Goal: Task Accomplishment & Management: Use online tool/utility

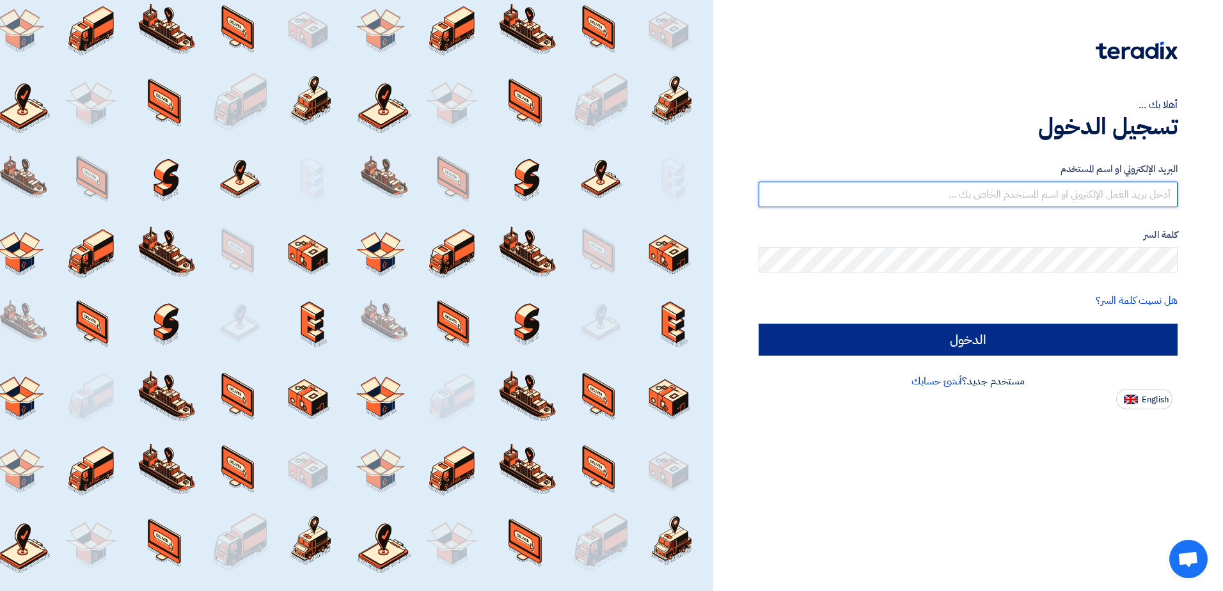
type input "[EMAIL_ADDRESS][DOMAIN_NAME]"
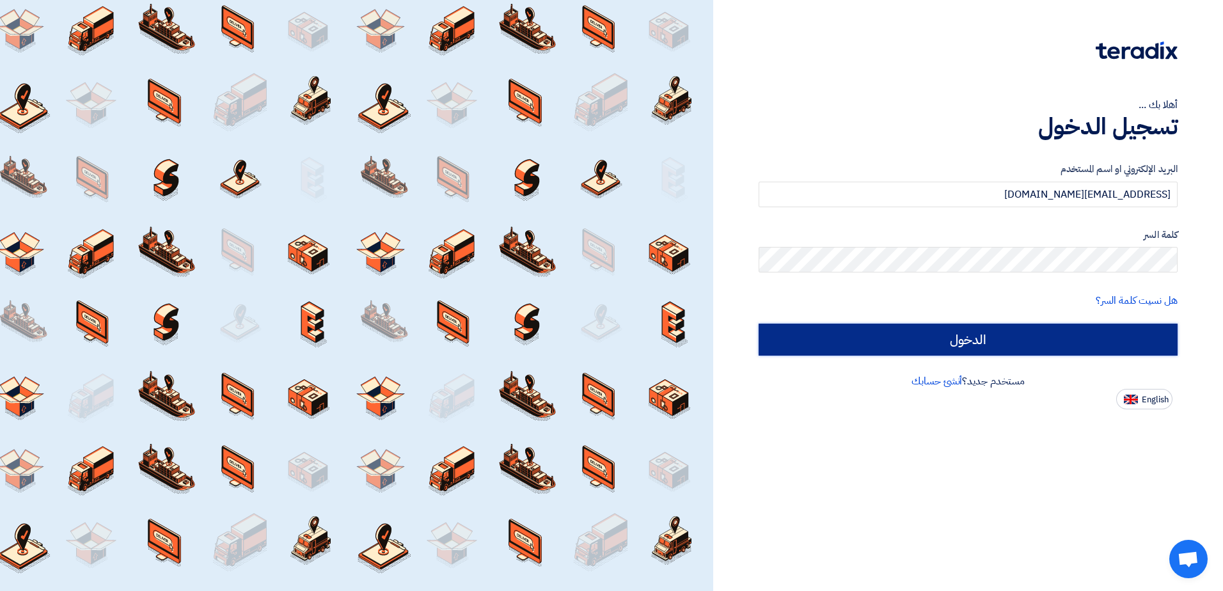
click at [979, 345] on input "الدخول" at bounding box center [968, 340] width 419 height 32
type input "Sign in"
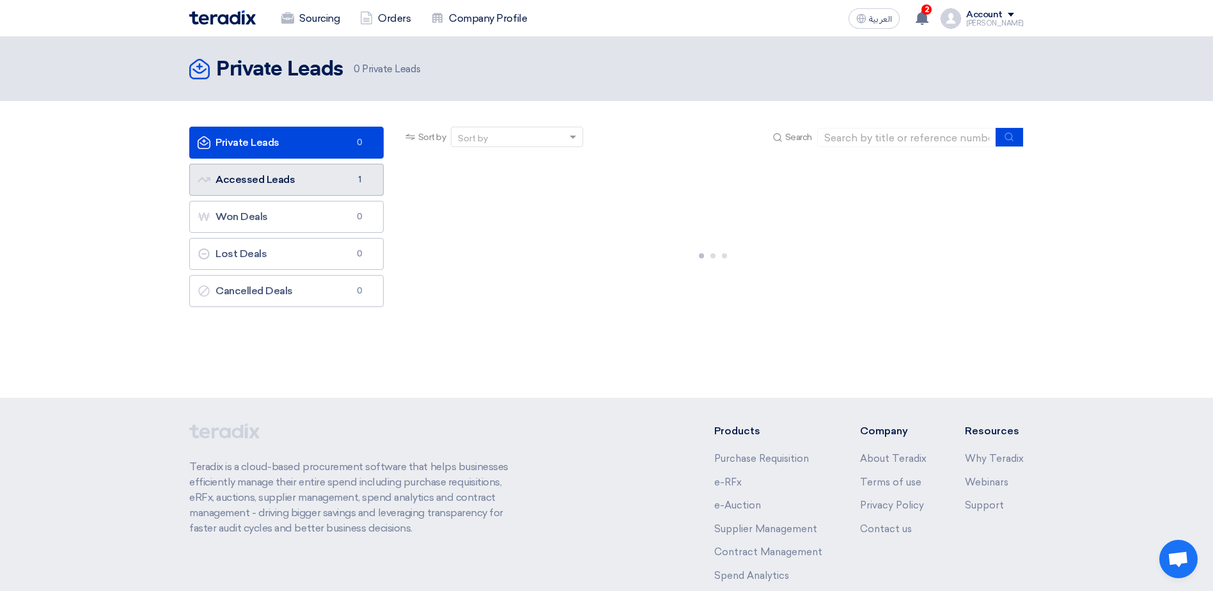
click at [347, 179] on link "Accessed Leads Accessed Leads 1" at bounding box center [286, 180] width 194 height 32
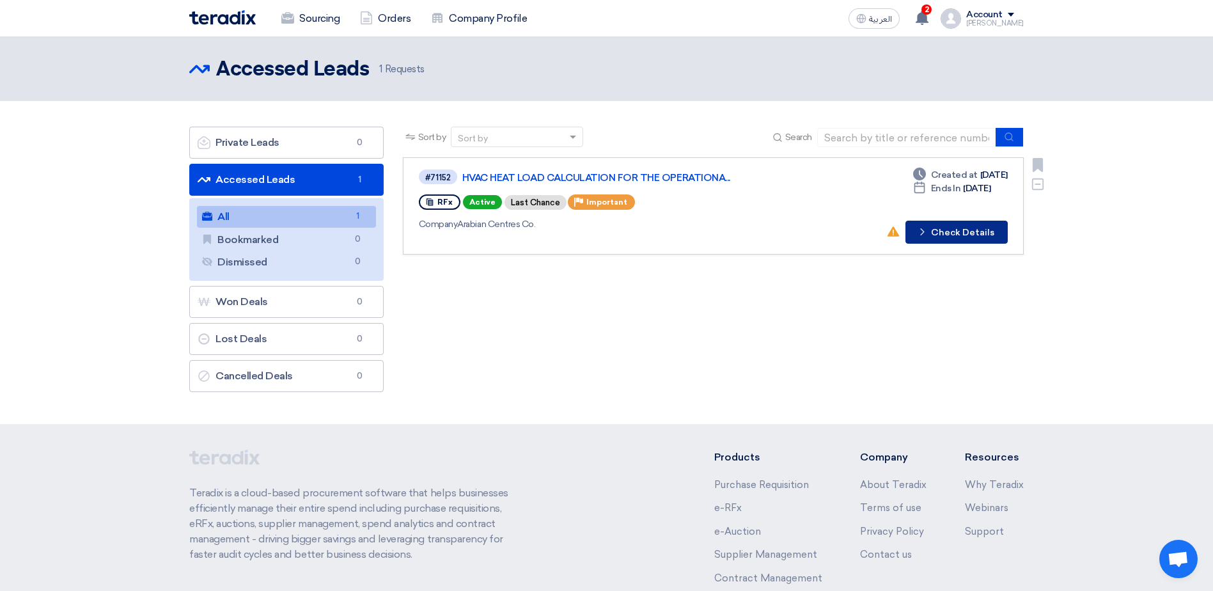
click at [959, 233] on button "Check details Check Details" at bounding box center [957, 232] width 102 height 23
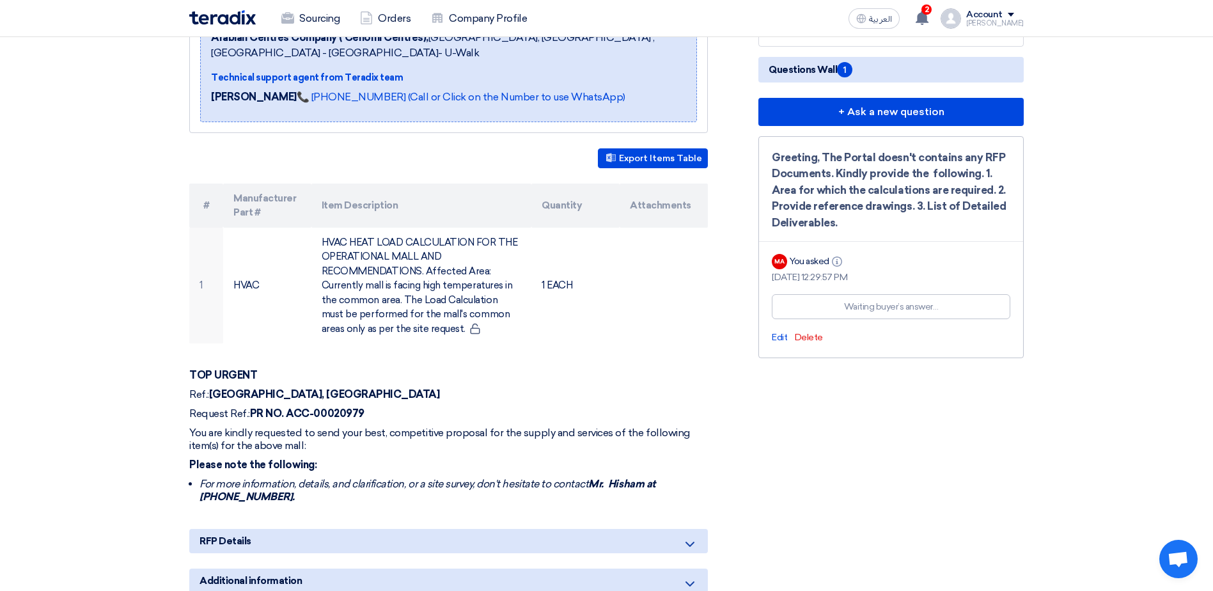
scroll to position [256, 0]
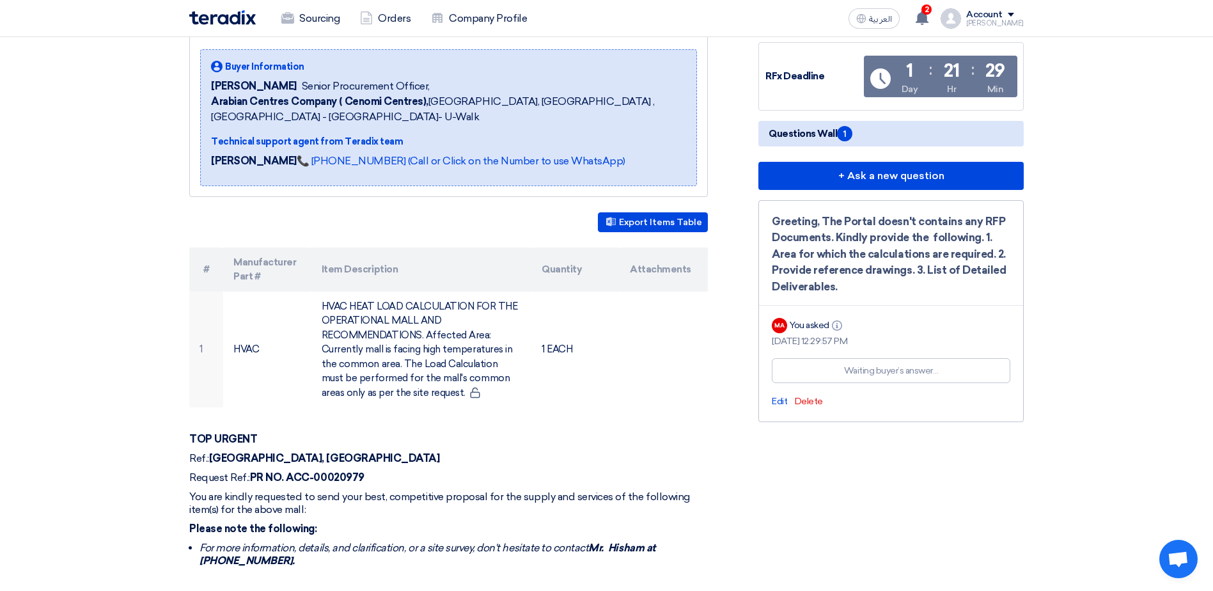
click at [817, 126] on span "Questions Wall 1" at bounding box center [811, 133] width 84 height 15
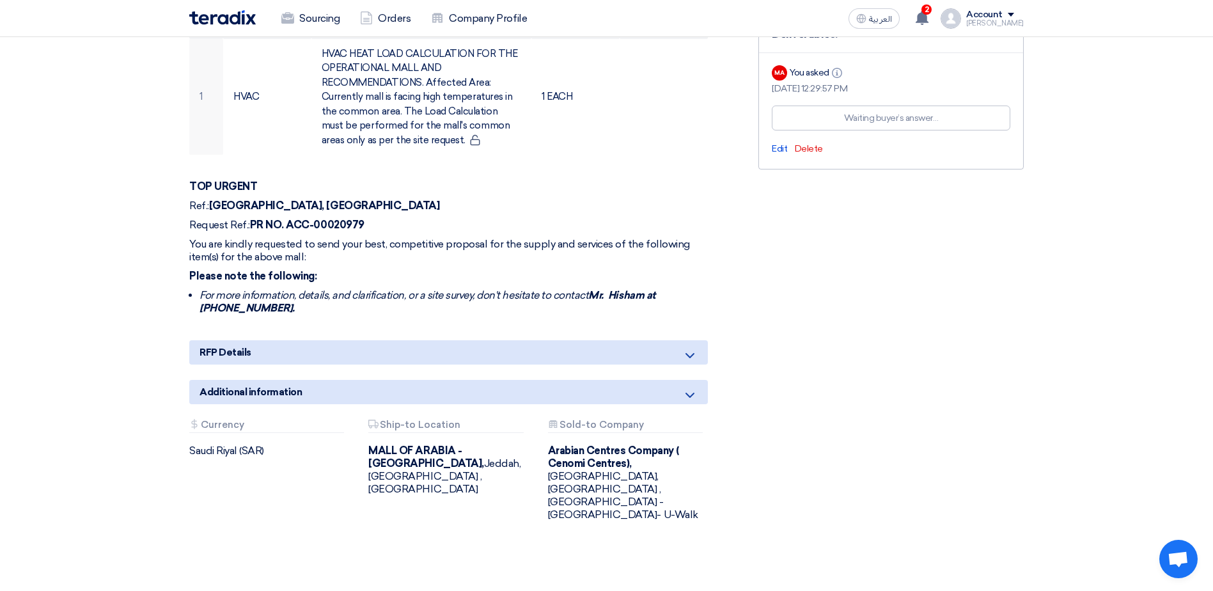
scroll to position [576, 0]
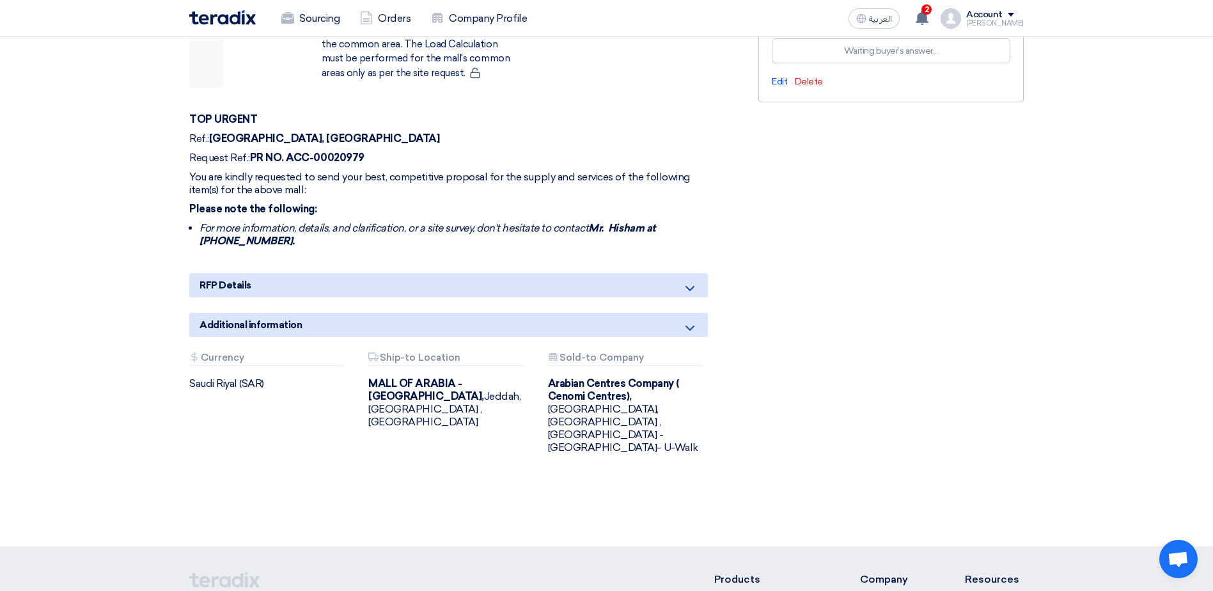
click at [691, 281] on icon at bounding box center [690, 288] width 15 height 15
click at [690, 286] on use at bounding box center [690, 288] width 9 height 5
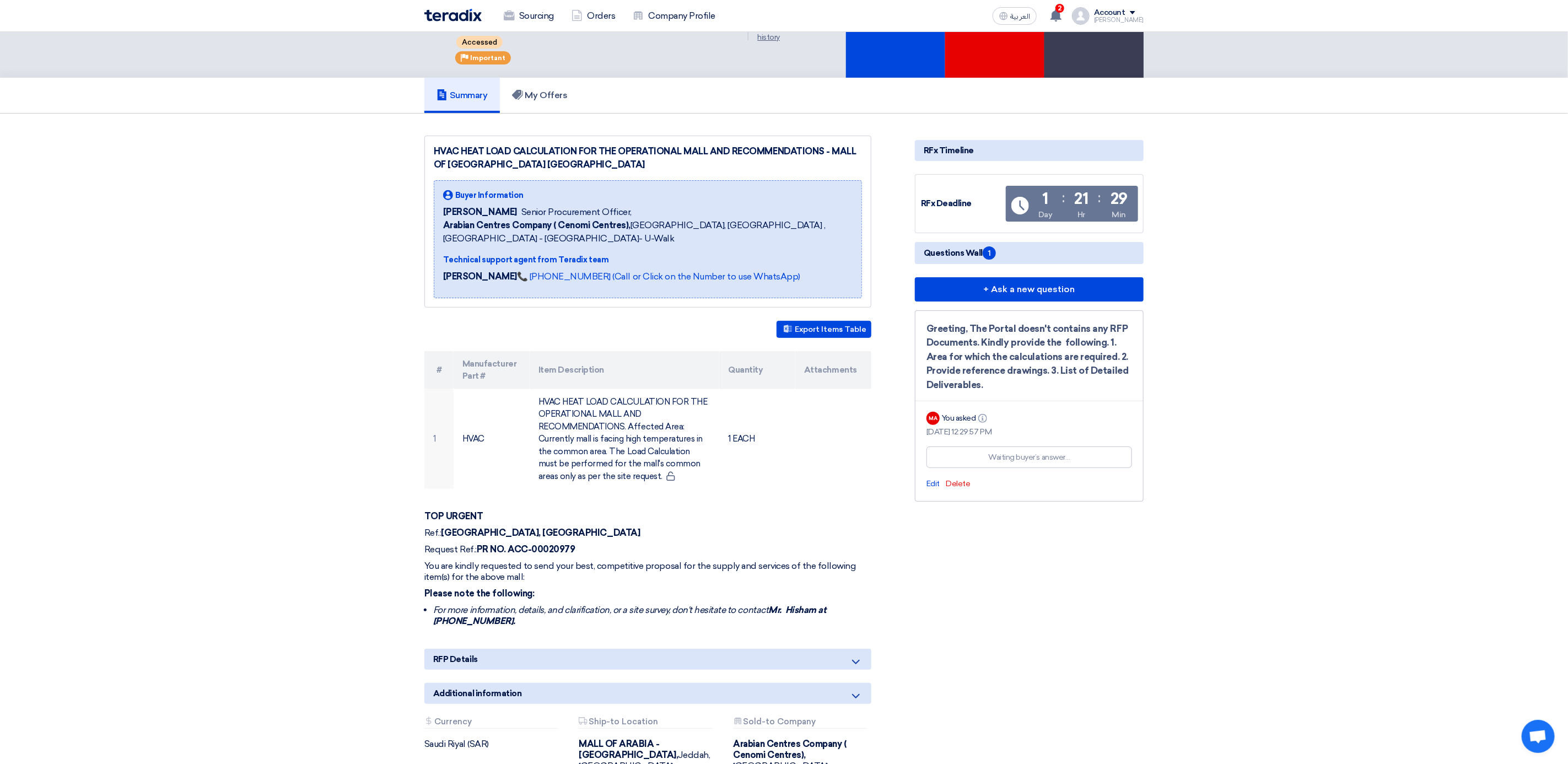
scroll to position [0, 0]
